Goal: Task Accomplishment & Management: Manage account settings

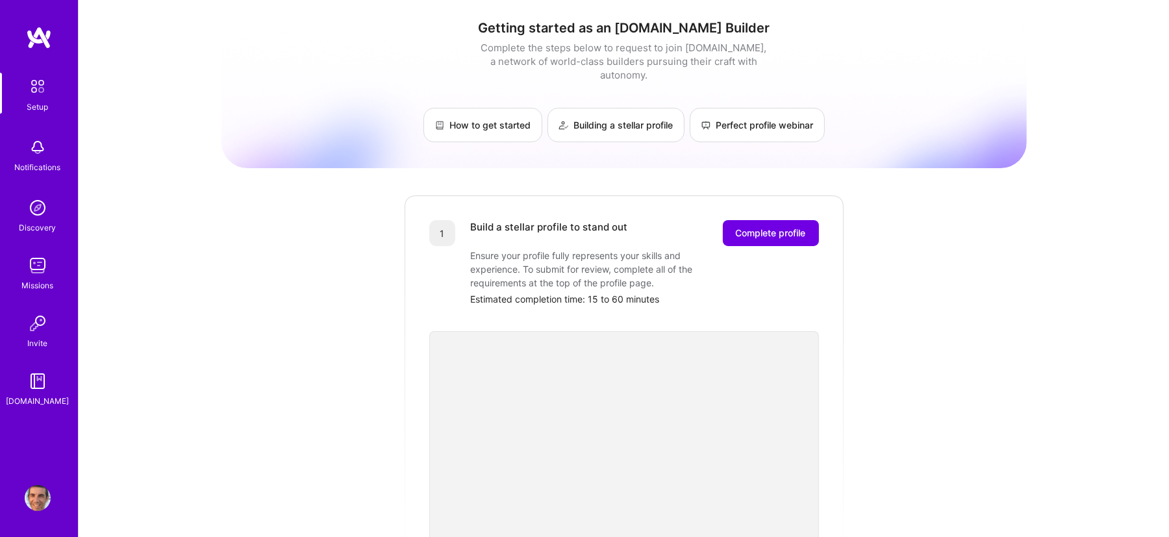
scroll to position [81, 0]
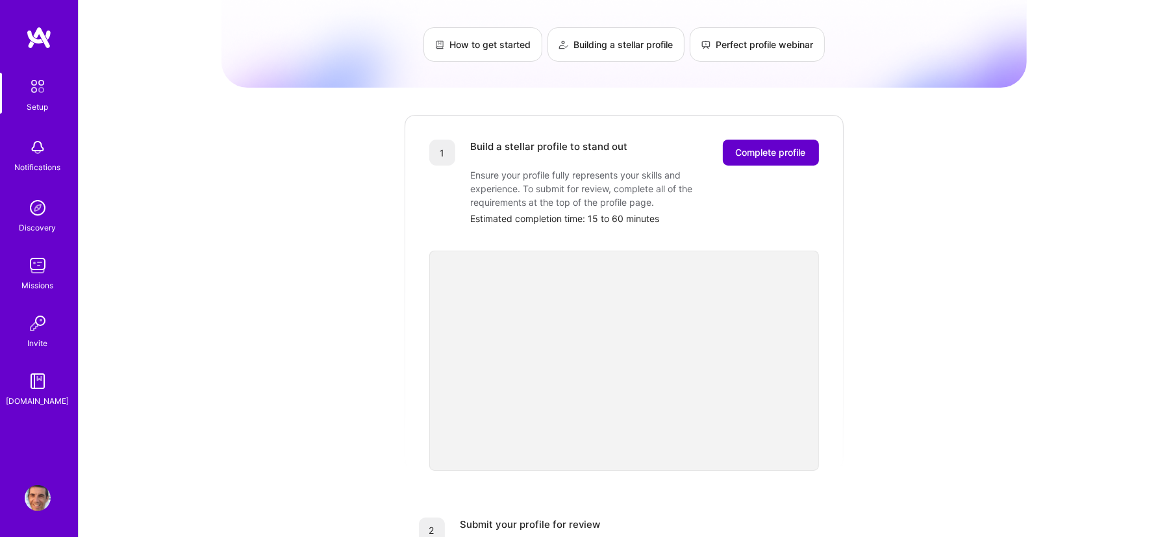
click at [768, 146] on span "Complete profile" at bounding box center [771, 152] width 70 height 13
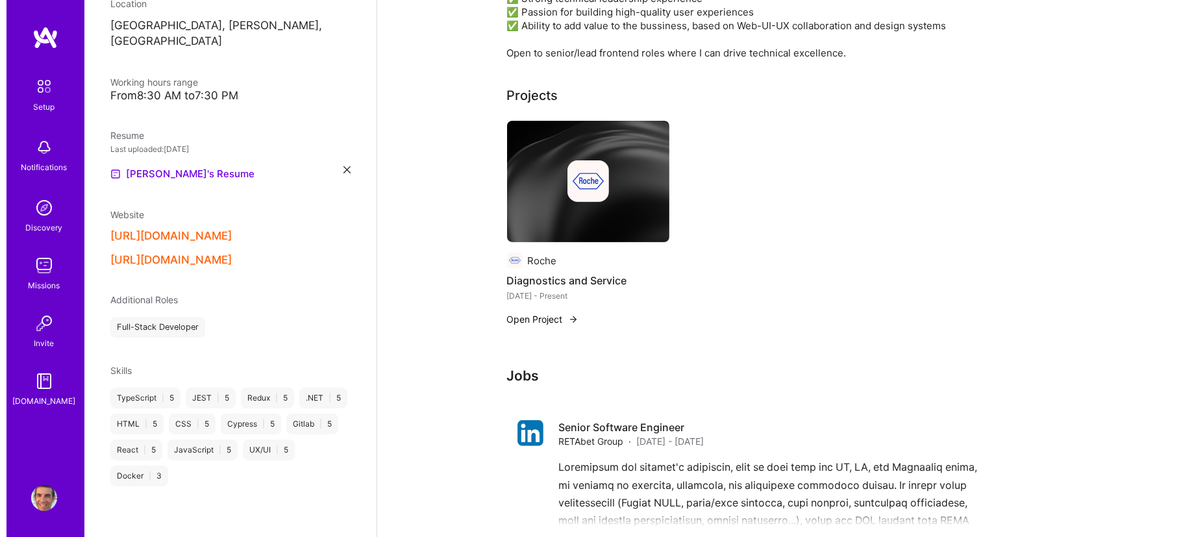
scroll to position [568, 0]
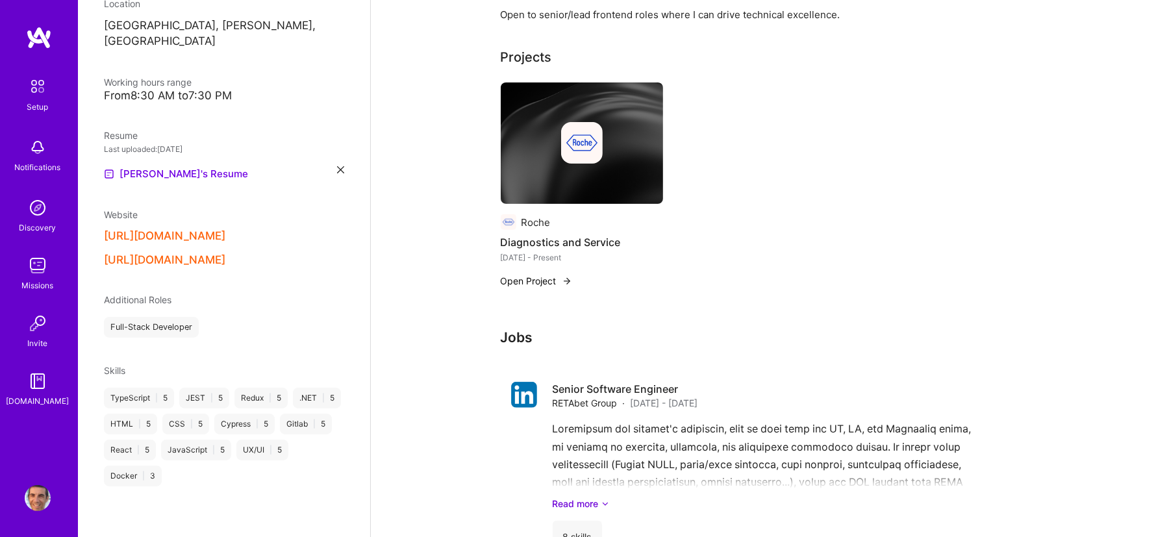
click at [540, 274] on button "Open Project" at bounding box center [536, 281] width 71 height 14
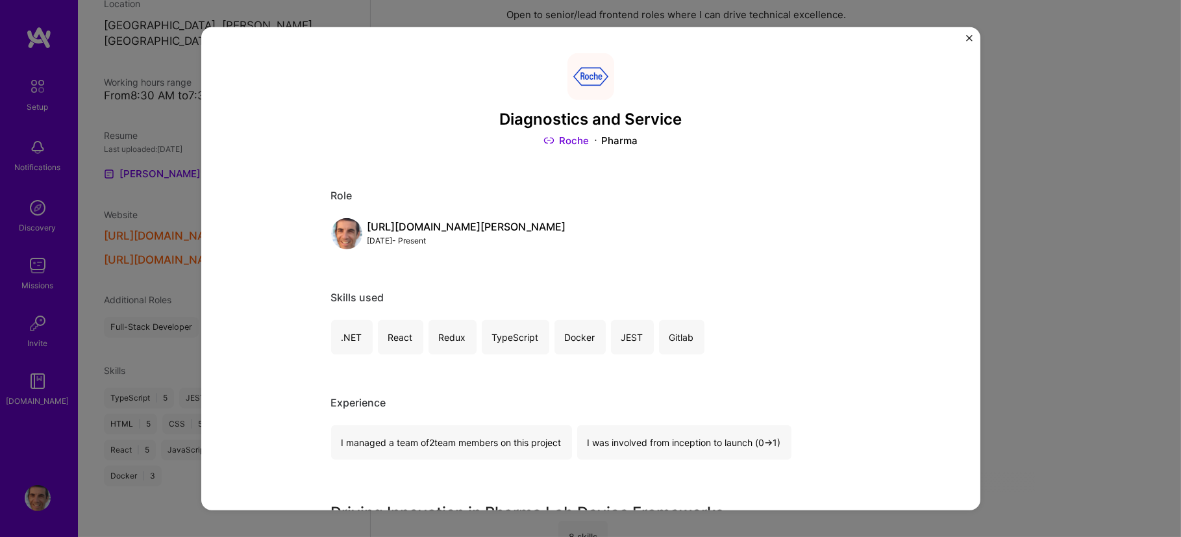
click at [541, 234] on div "[URL][DOMAIN_NAME][PERSON_NAME]" at bounding box center [467, 227] width 199 height 14
click at [545, 229] on div "[URL][DOMAIN_NAME][PERSON_NAME]" at bounding box center [467, 227] width 199 height 14
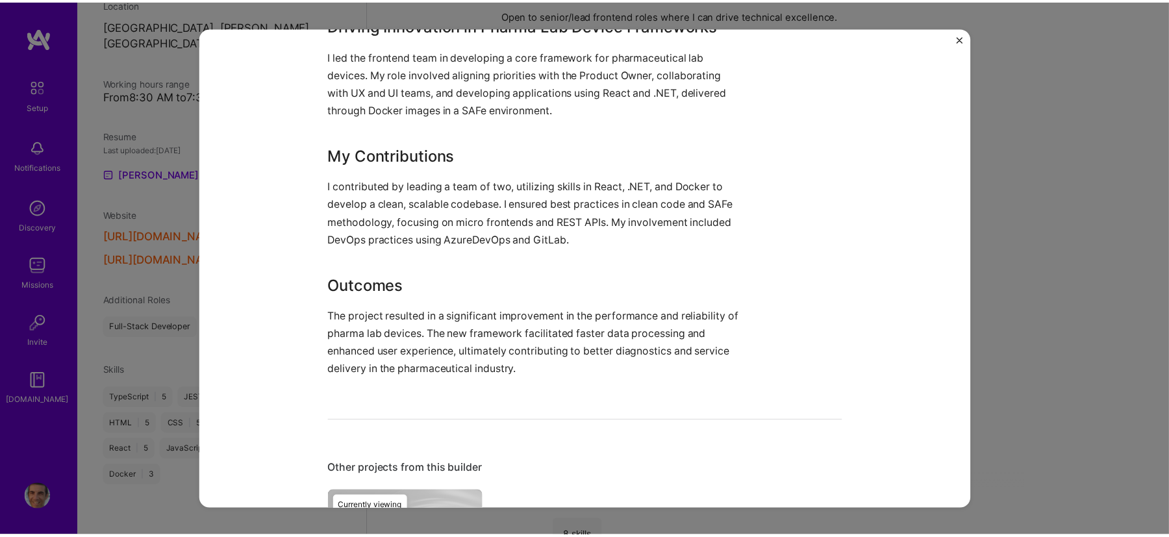
scroll to position [733, 0]
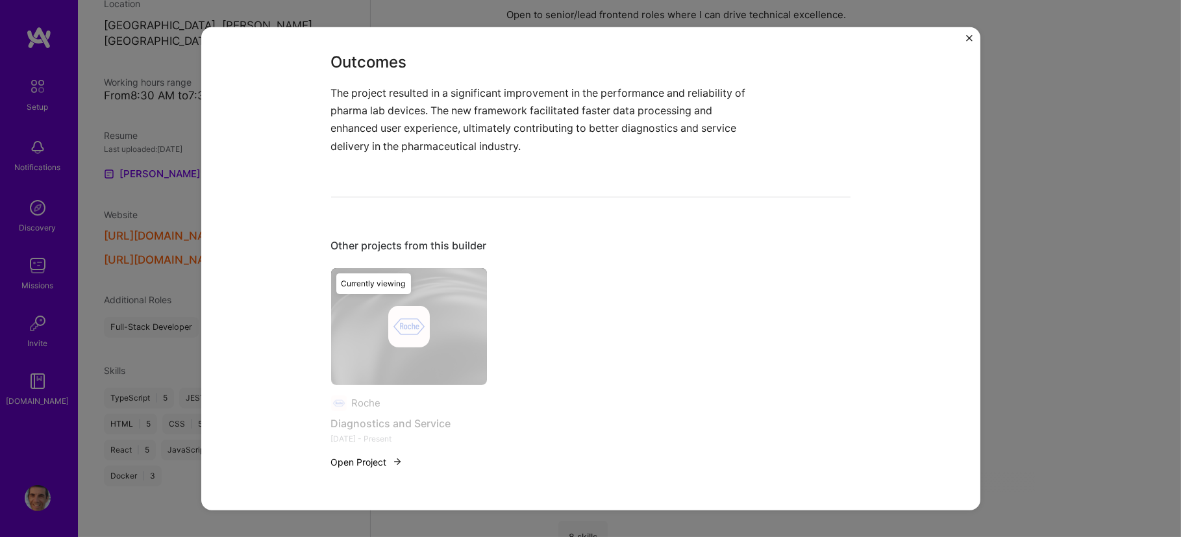
click at [934, 39] on img "Close" at bounding box center [969, 37] width 6 height 6
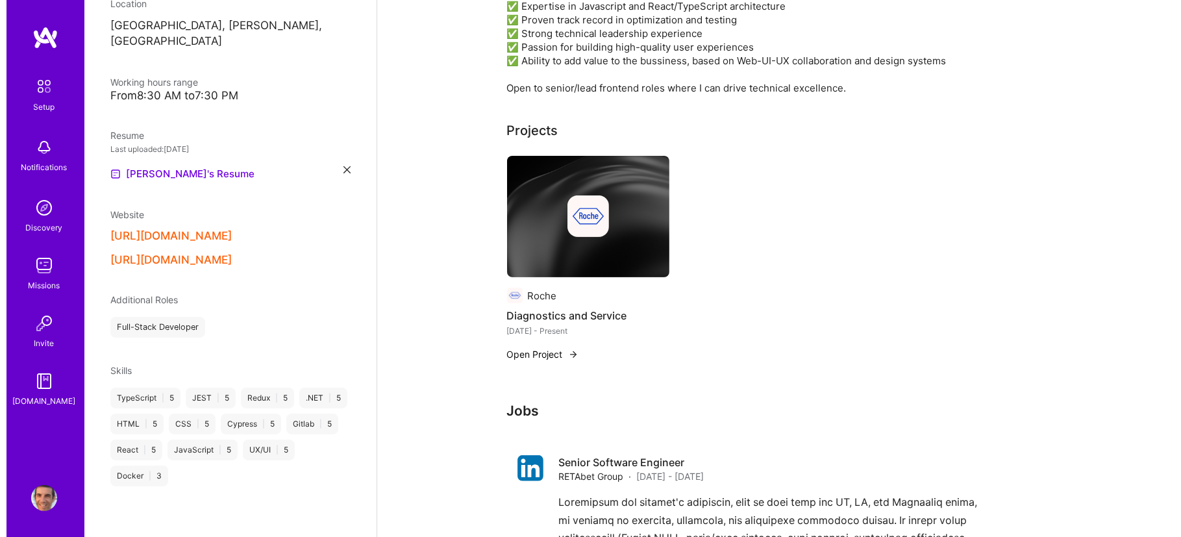
scroll to position [605, 0]
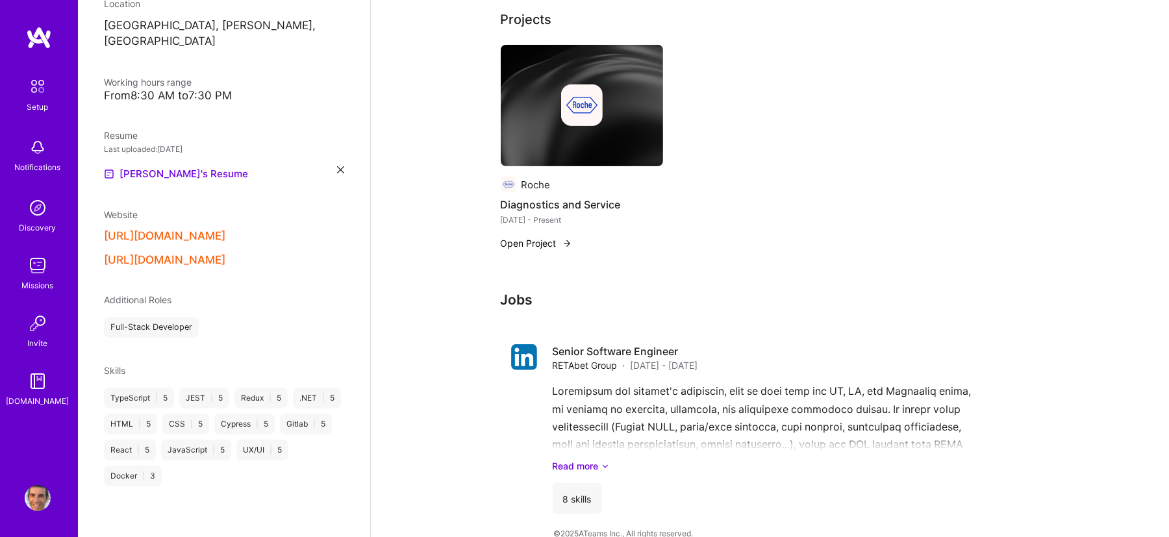
click at [590, 103] on img at bounding box center [582, 105] width 42 height 42
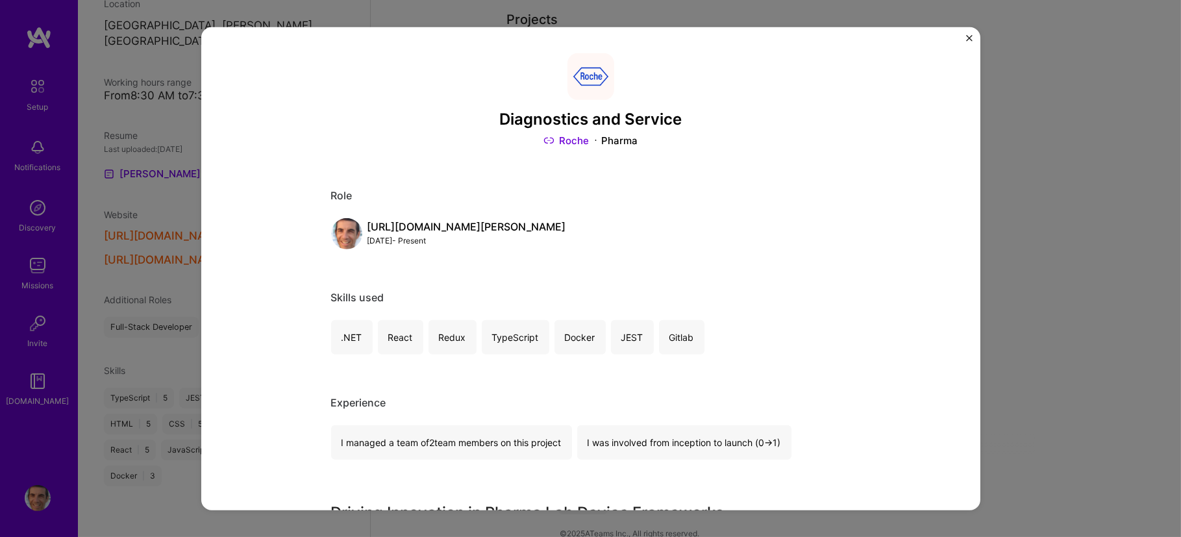
click at [493, 245] on div "[DATE] - Present" at bounding box center [467, 241] width 199 height 14
click at [493, 234] on div "[URL][DOMAIN_NAME][PERSON_NAME]" at bounding box center [467, 227] width 199 height 14
click at [438, 223] on div "[URL][DOMAIN_NAME][PERSON_NAME]" at bounding box center [467, 227] width 199 height 14
click at [419, 217] on div "Role [URL][DOMAIN_NAME][PERSON_NAME] [DATE] - Present" at bounding box center [590, 219] width 519 height 60
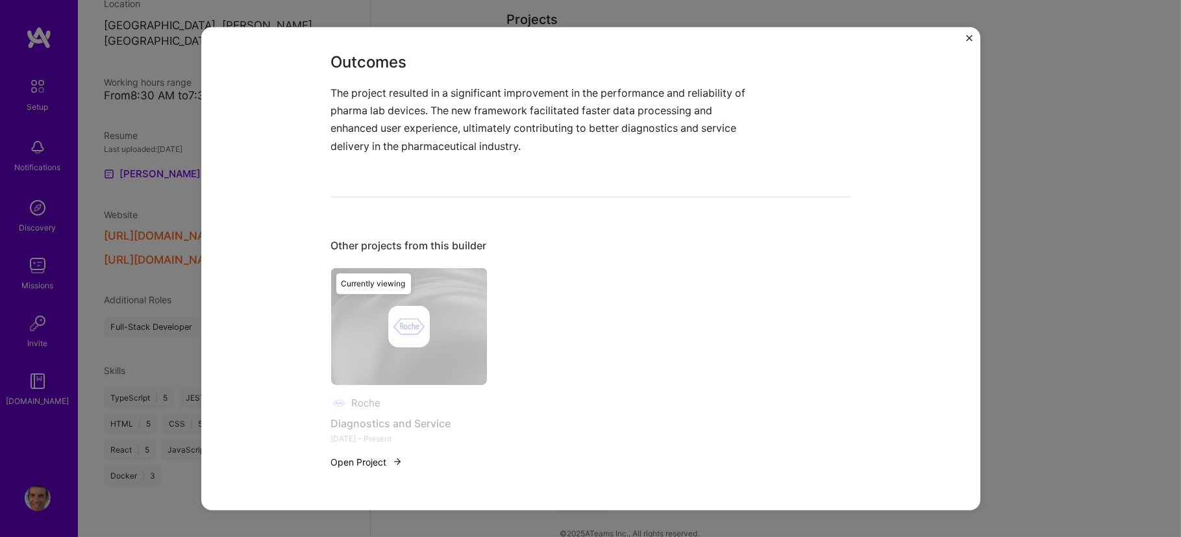
scroll to position [733, 0]
click at [372, 429] on button "Open Project" at bounding box center [366, 462] width 71 height 14
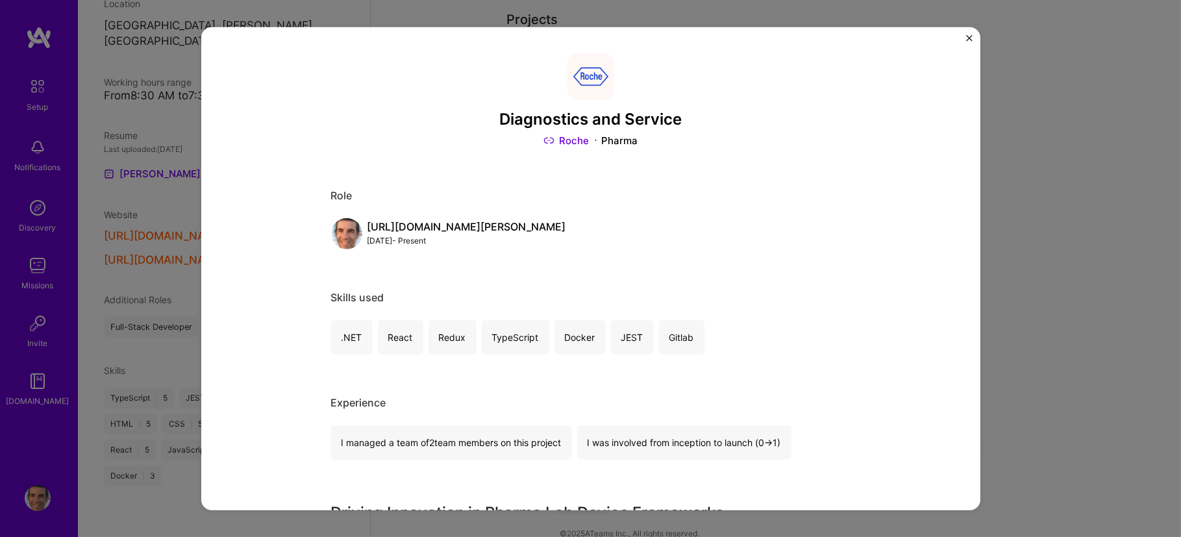
scroll to position [162, 0]
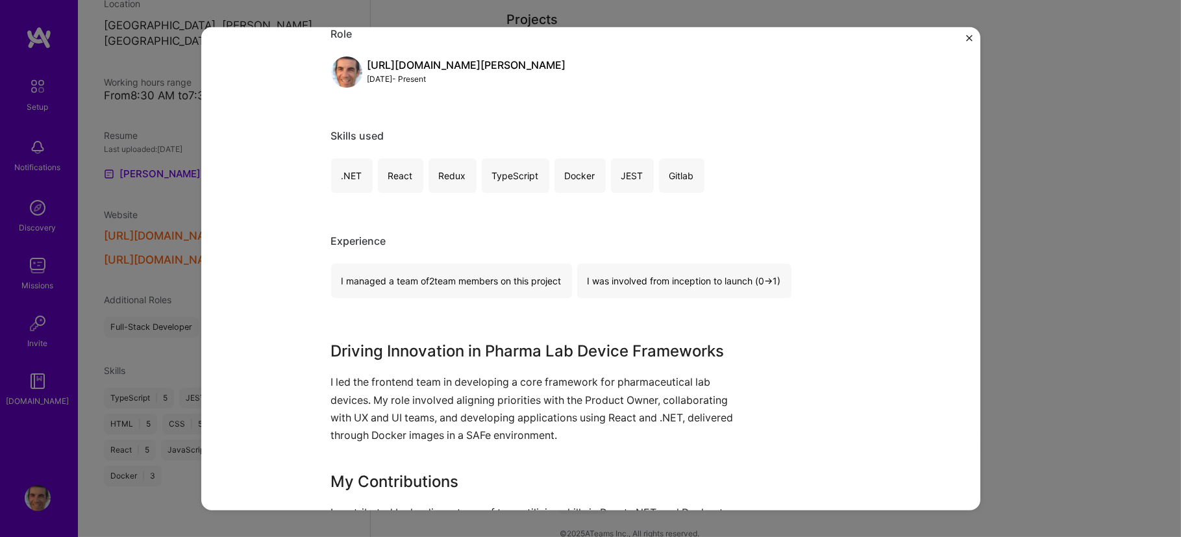
click at [534, 83] on div "[DATE] - Present" at bounding box center [467, 79] width 199 height 14
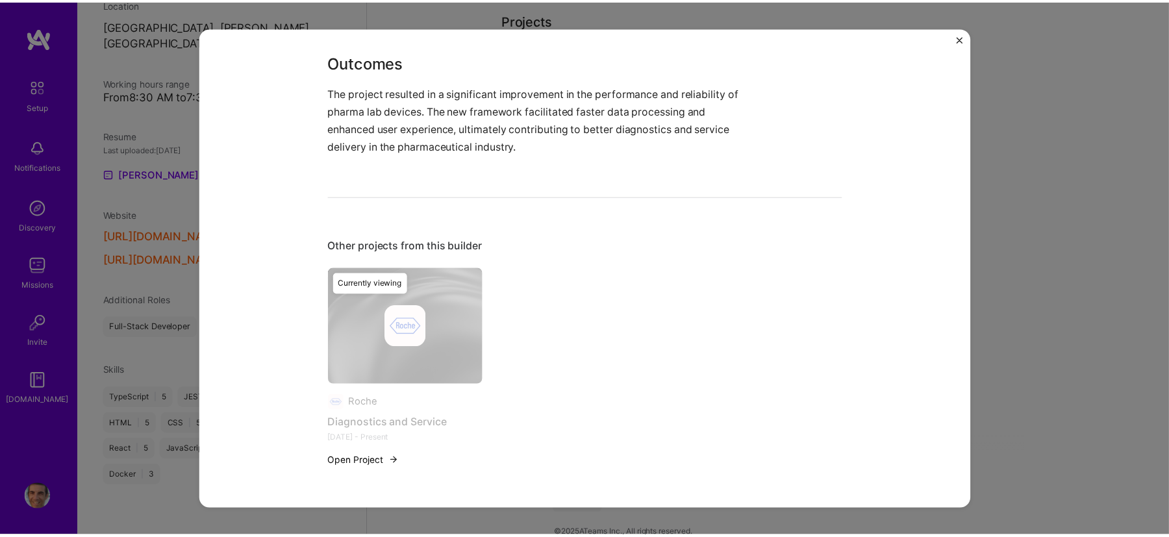
scroll to position [733, 0]
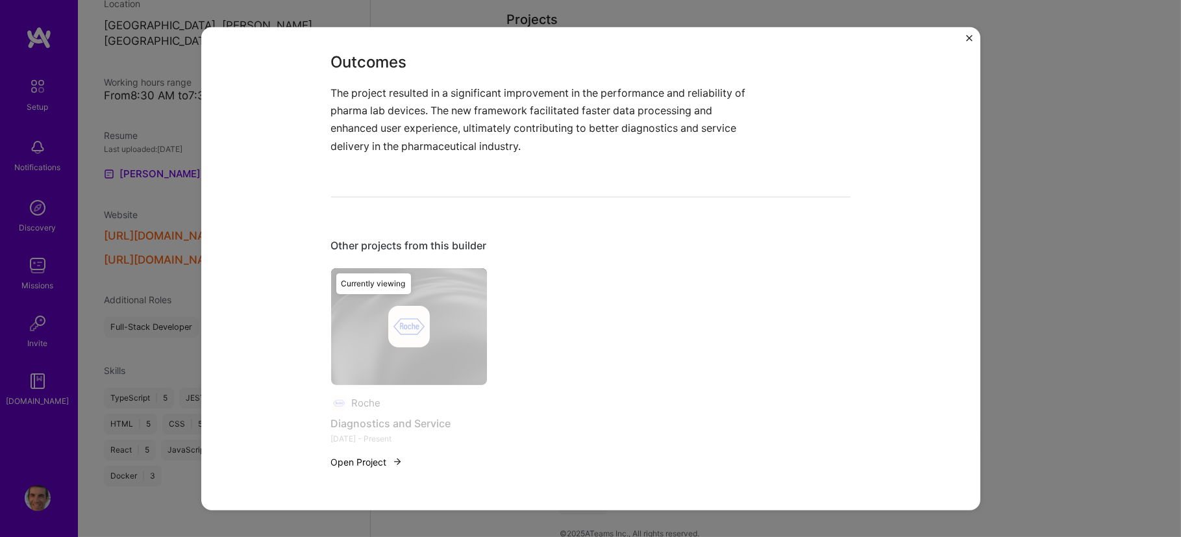
click at [934, 256] on div "Diagnostics and Service Roche Pharma Role [URL][DOMAIN_NAME][PERSON_NAME] [DATE…" at bounding box center [590, 268] width 1181 height 537
